Goal: Navigation & Orientation: Find specific page/section

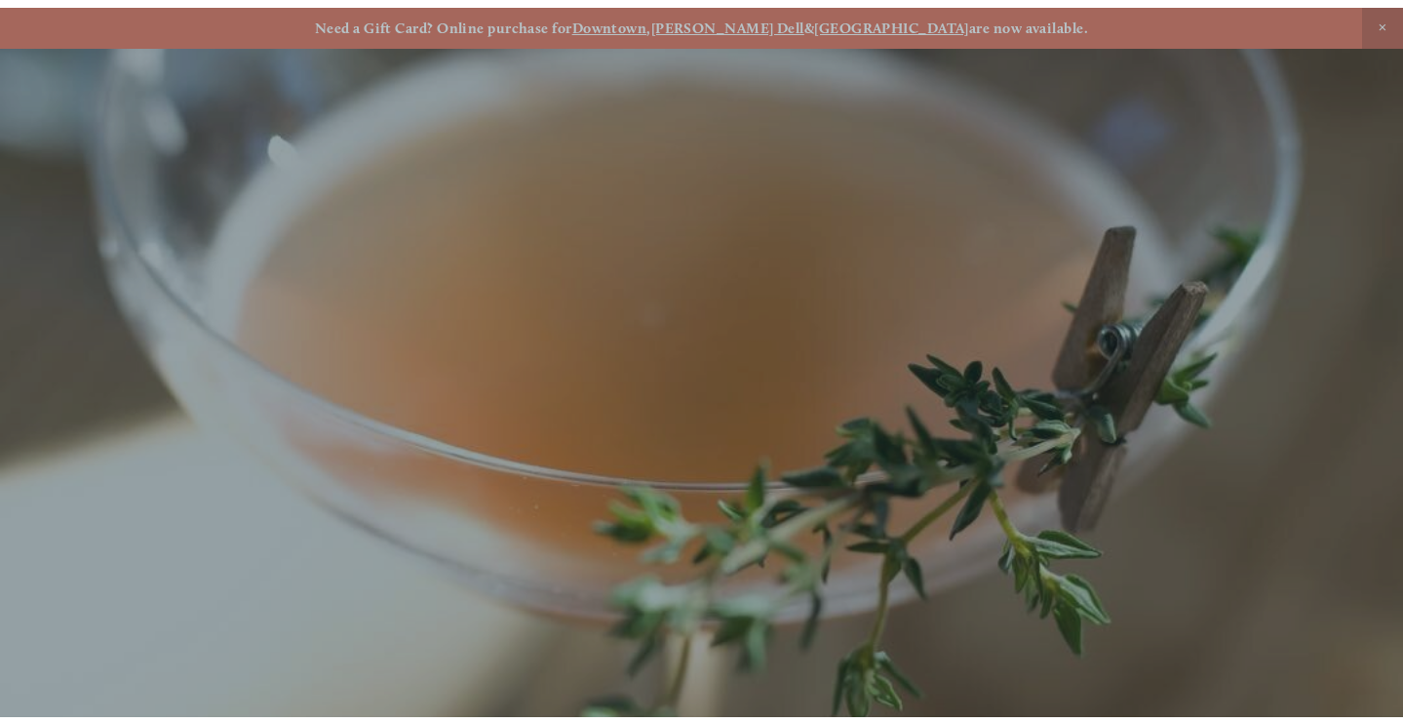
scroll to position [41, 0]
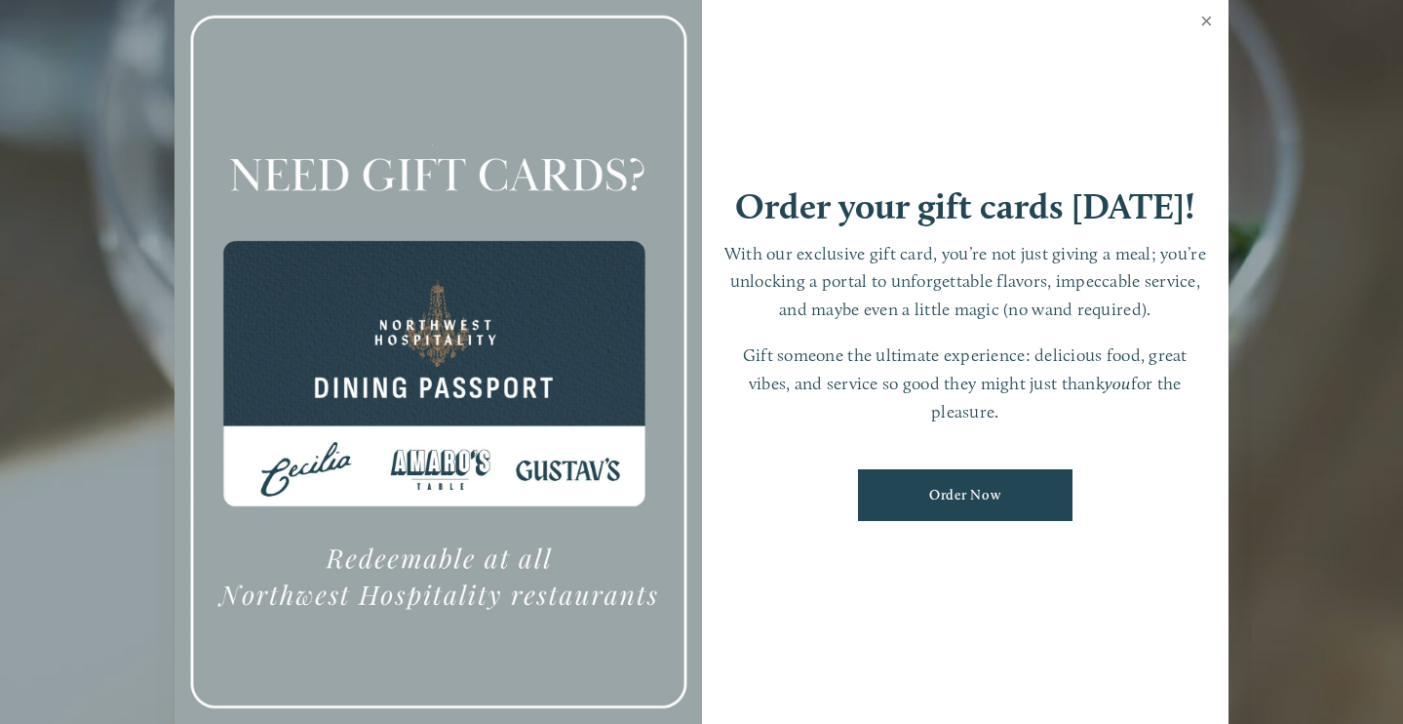
click at [1203, 21] on link "Close" at bounding box center [1207, 23] width 38 height 55
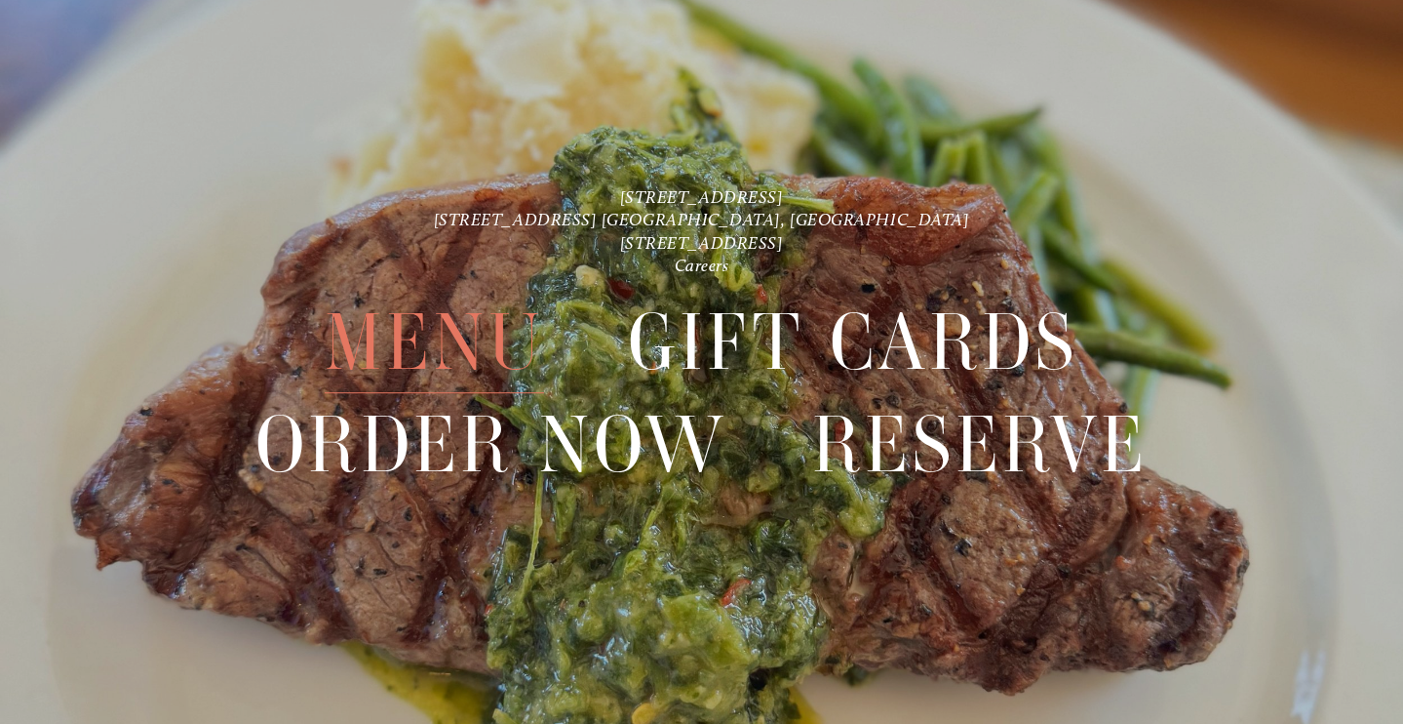
click at [368, 350] on span "Menu" at bounding box center [434, 342] width 219 height 101
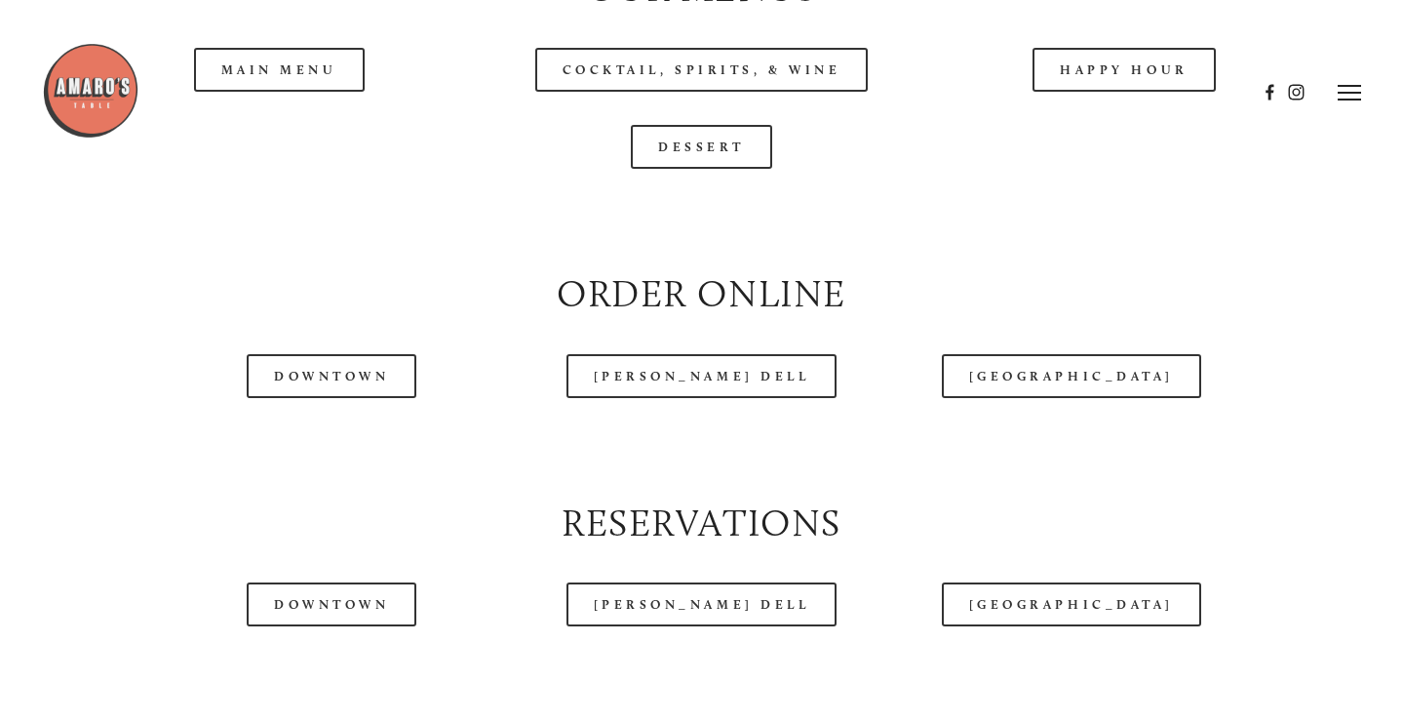
scroll to position [2033, 0]
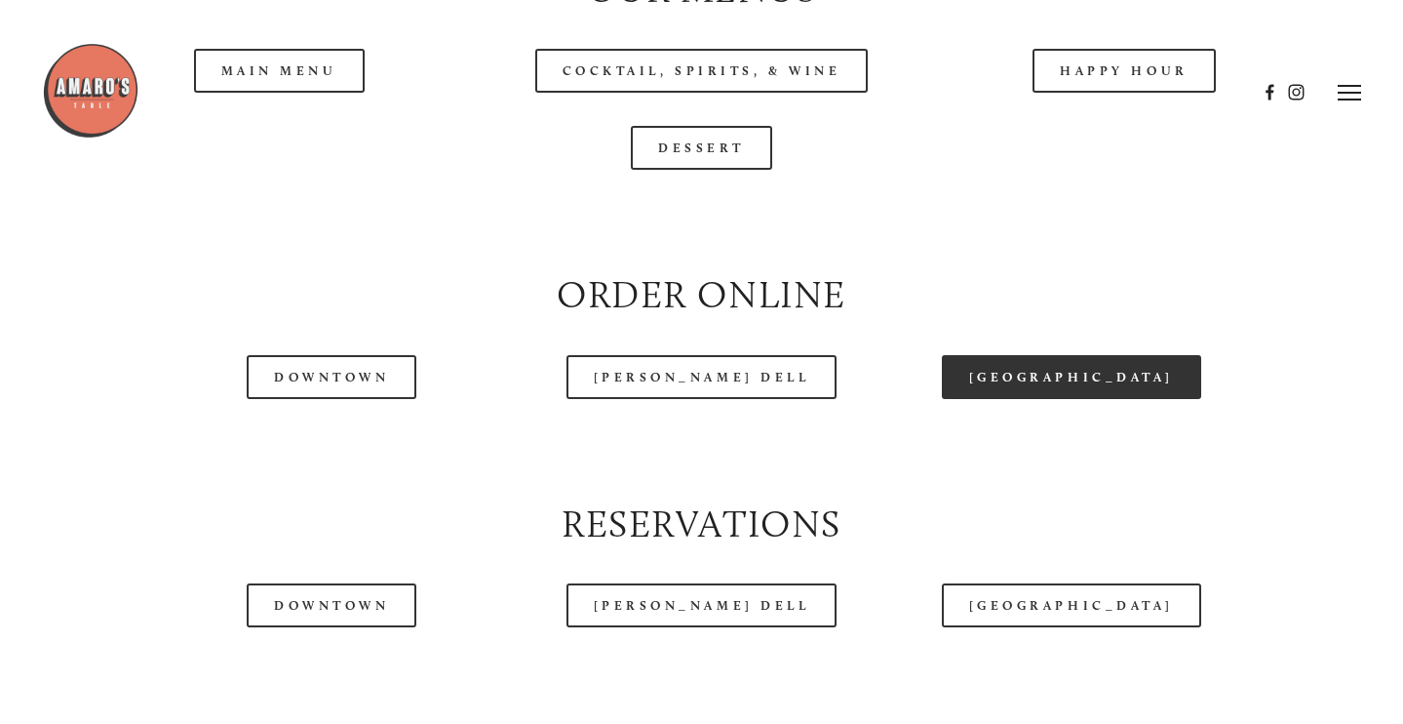
click at [1035, 399] on link "[GEOGRAPHIC_DATA]" at bounding box center [1071, 377] width 259 height 44
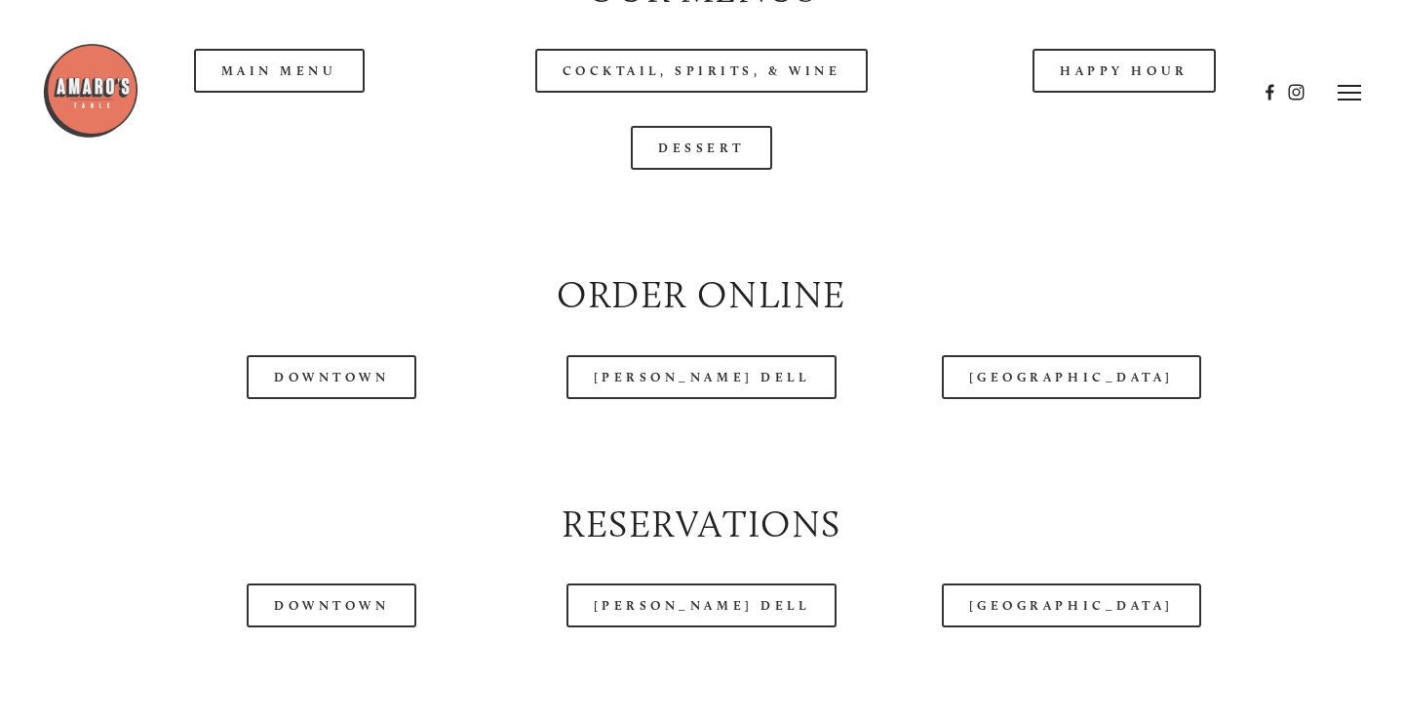
click at [242, 114] on div at bounding box center [649, 92] width 1215 height 100
click at [249, 135] on div at bounding box center [649, 92] width 1215 height 100
click at [249, 116] on div at bounding box center [649, 92] width 1215 height 100
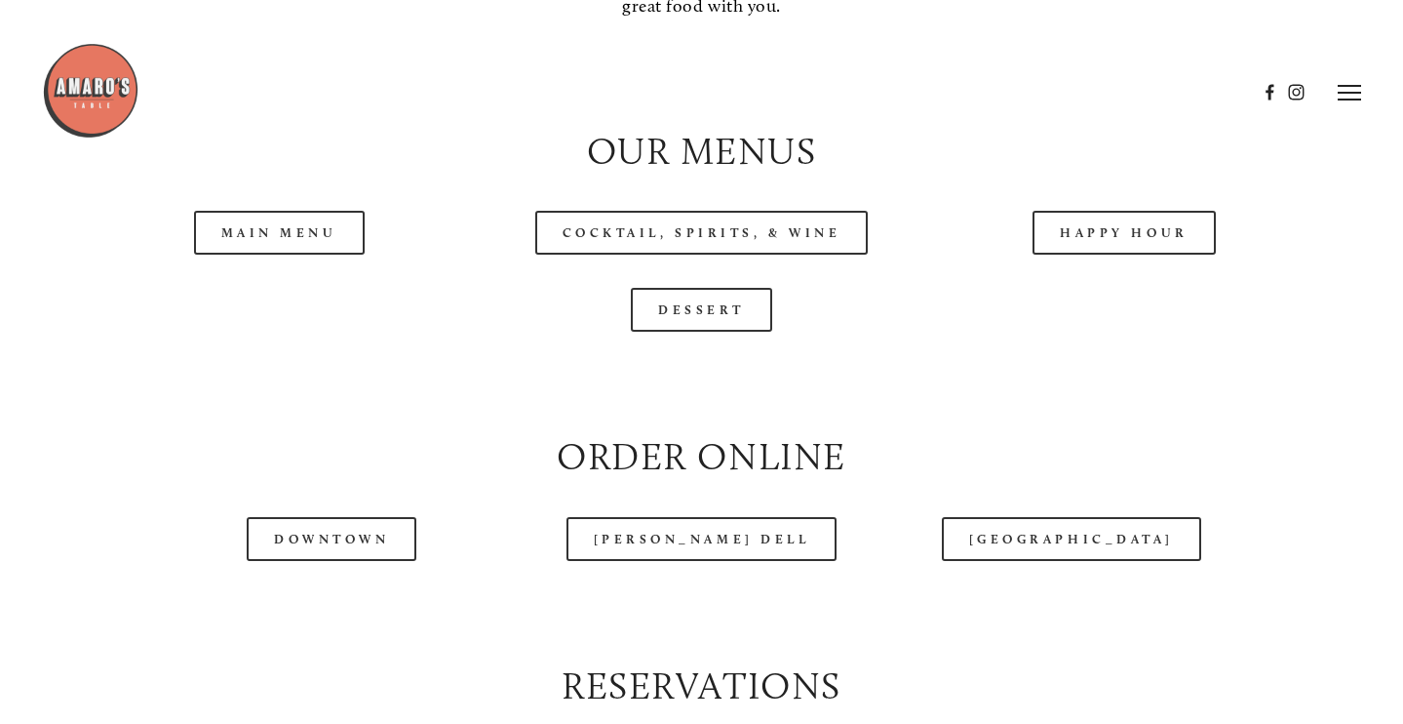
scroll to position [1848, 0]
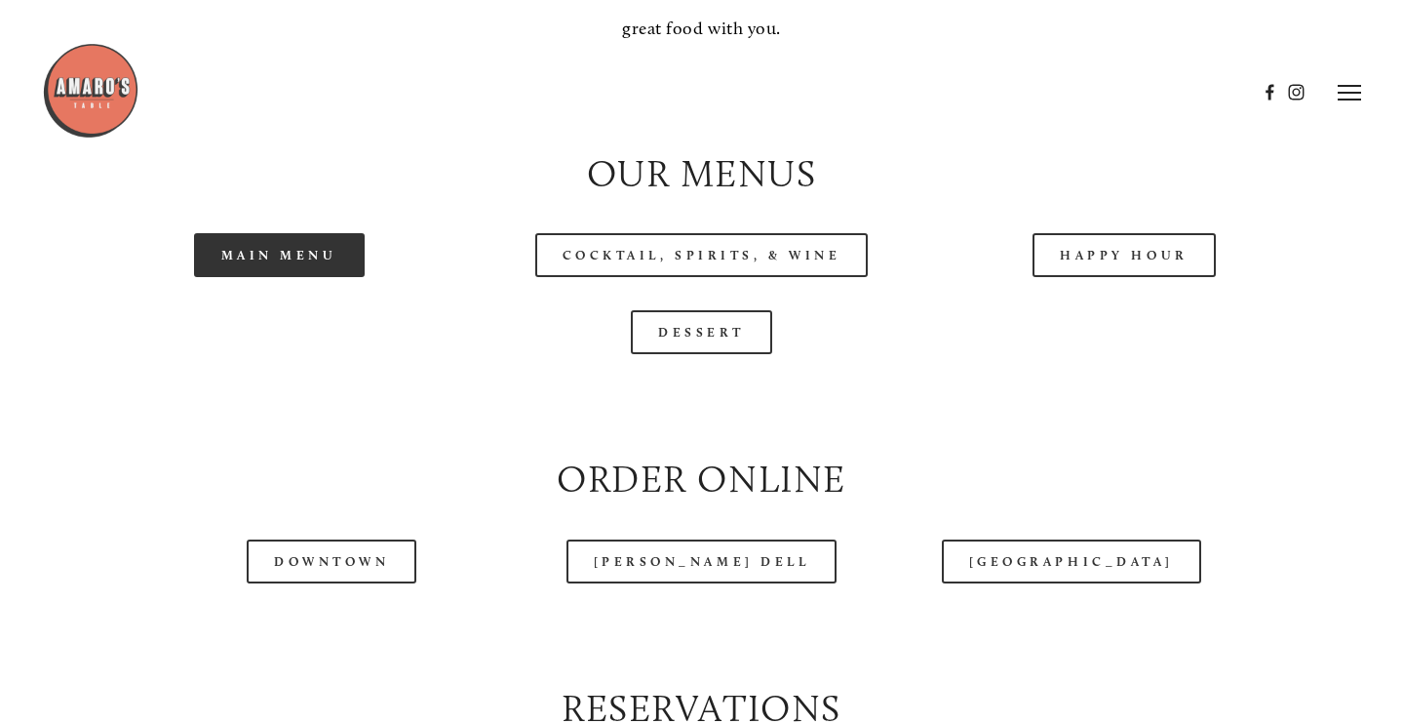
click at [285, 277] on link "Main Menu" at bounding box center [279, 255] width 171 height 44
